Goal: Task Accomplishment & Management: Manage account settings

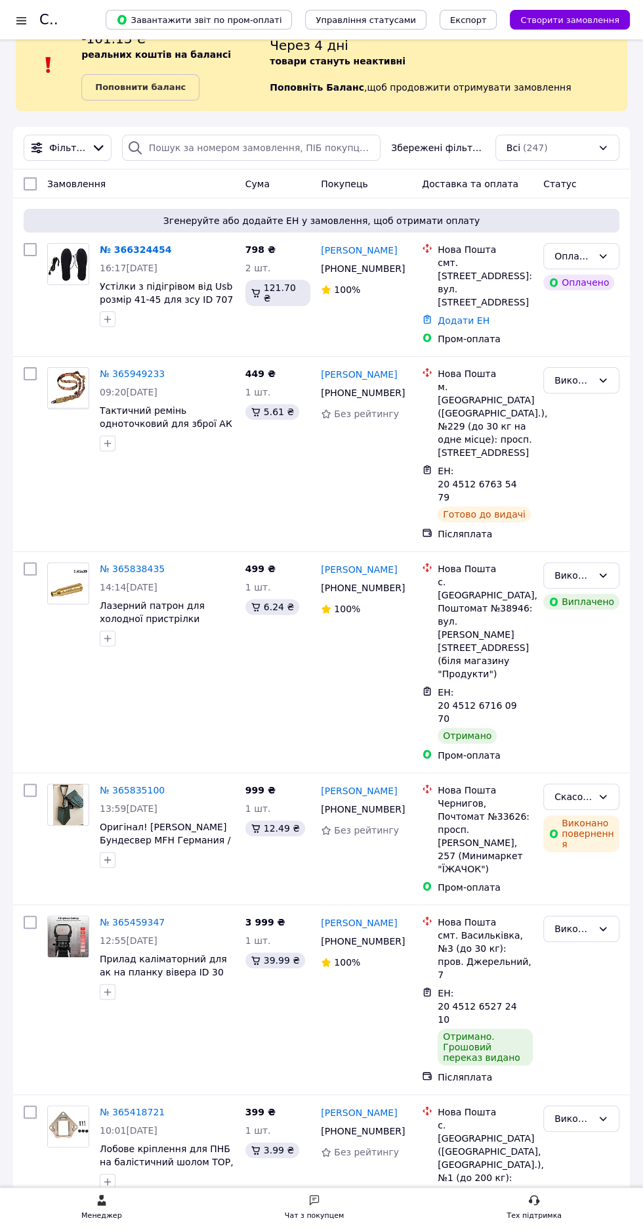
scroll to position [123, 0]
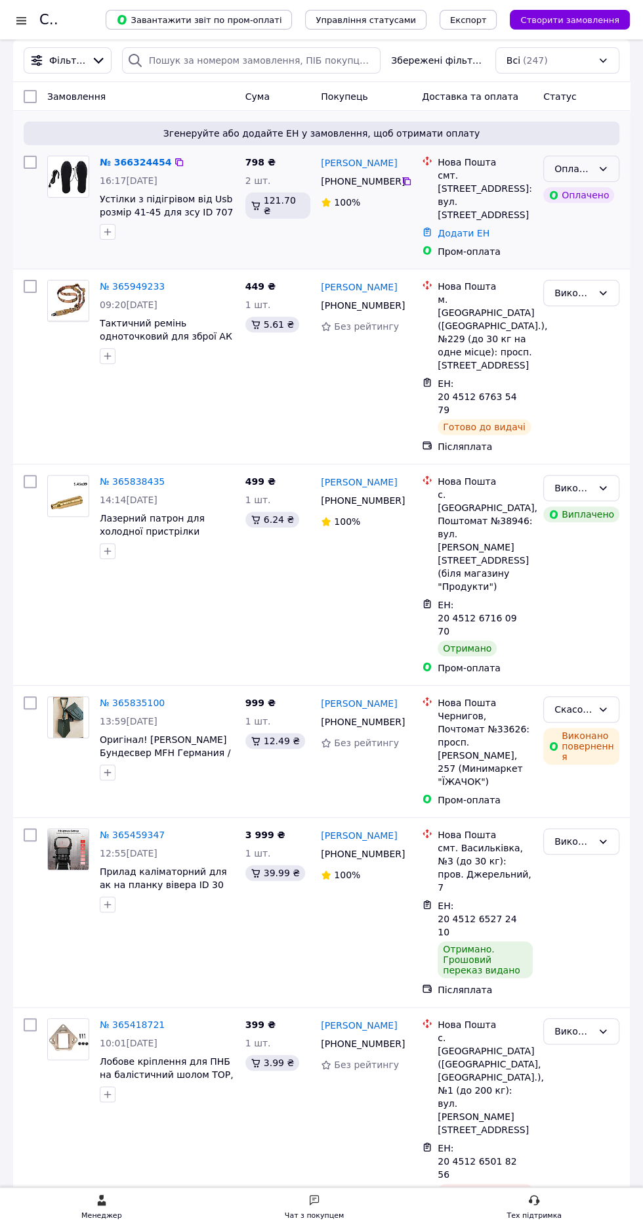
click at [586, 164] on div "Оплачено" at bounding box center [574, 169] width 38 height 14
click at [594, 190] on li "Прийнято" at bounding box center [581, 196] width 75 height 24
click at [150, 164] on link "№ 366324454" at bounding box center [132, 162] width 65 height 11
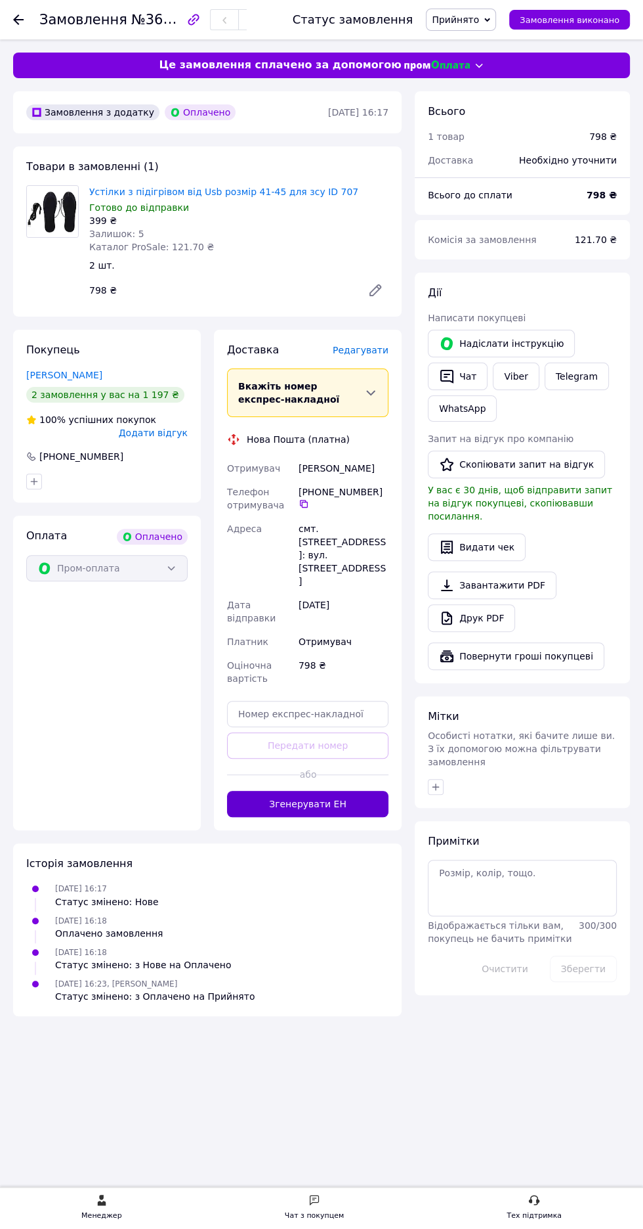
click at [334, 791] on button "Згенерувати ЕН" at bounding box center [308, 804] width 162 height 26
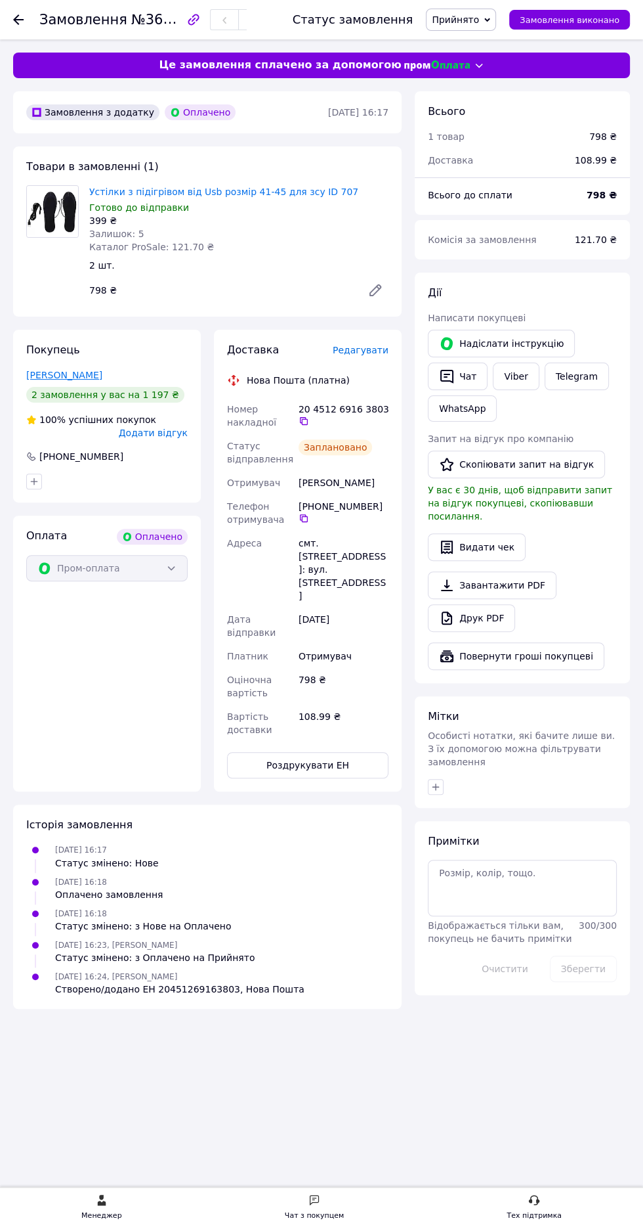
click at [75, 371] on link "[PERSON_NAME]" at bounding box center [64, 375] width 76 height 11
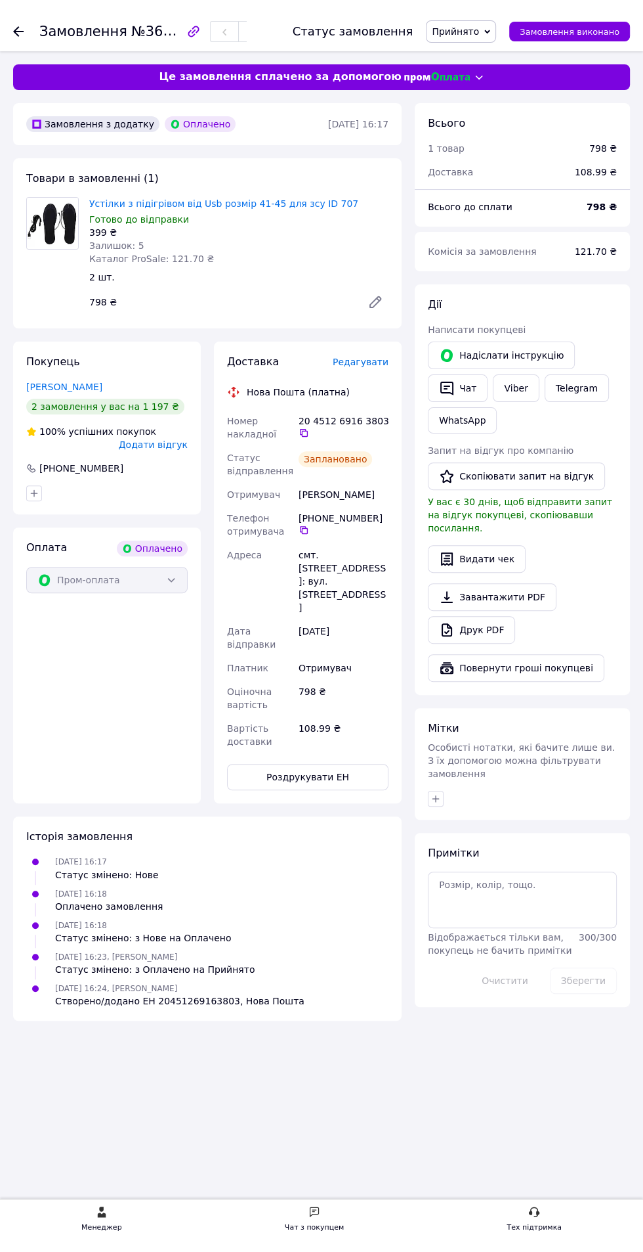
scroll to position [3, 0]
